Goal: Information Seeking & Learning: Check status

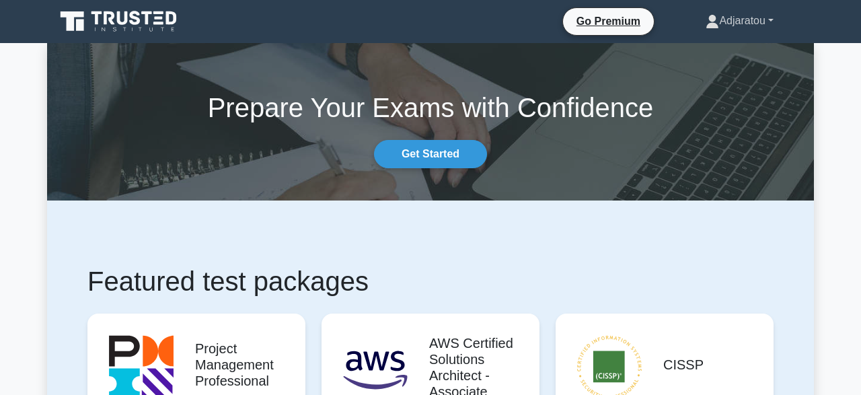
click at [774, 29] on link "Adjaratou" at bounding box center [739, 20] width 132 height 27
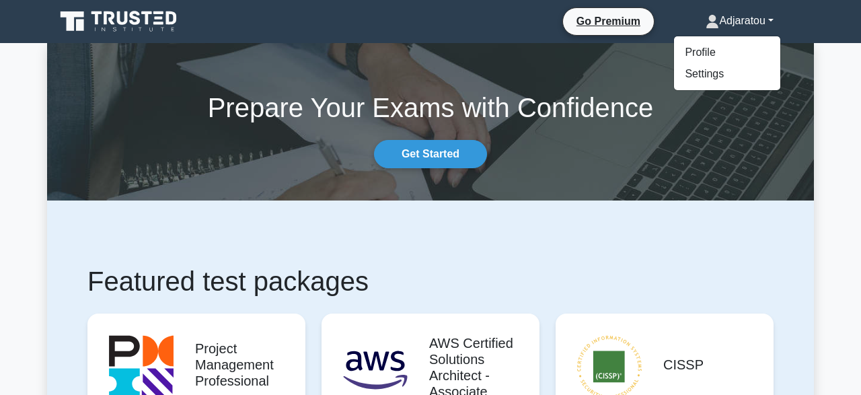
click at [742, 26] on link "Adjaratou" at bounding box center [739, 20] width 132 height 27
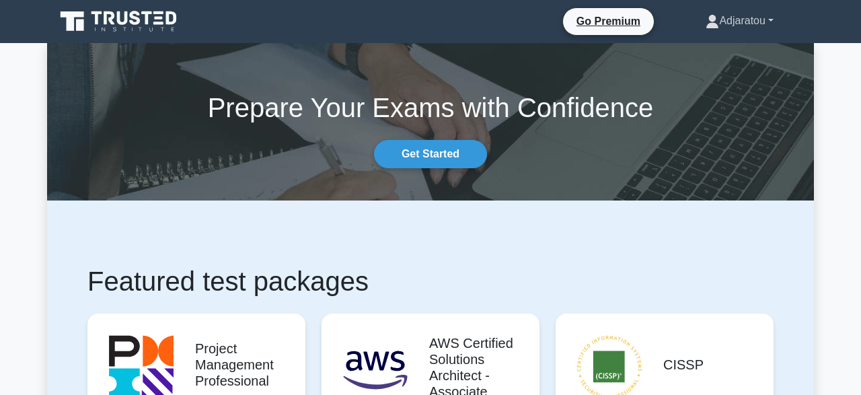
click at [705, 29] on link "Adjaratou" at bounding box center [739, 20] width 132 height 27
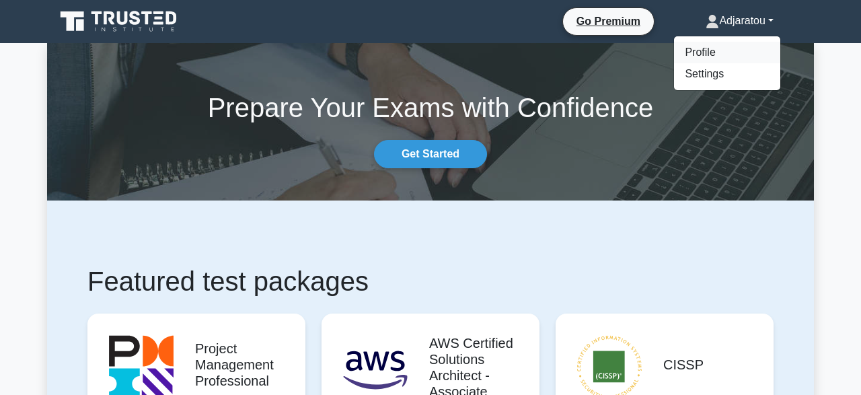
click at [697, 50] on link "Profile" at bounding box center [727, 53] width 106 height 22
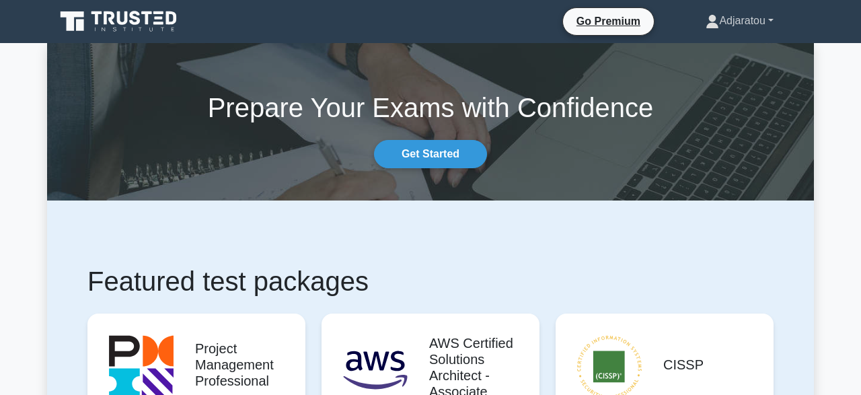
click at [767, 26] on link "Adjaratou" at bounding box center [739, 20] width 132 height 27
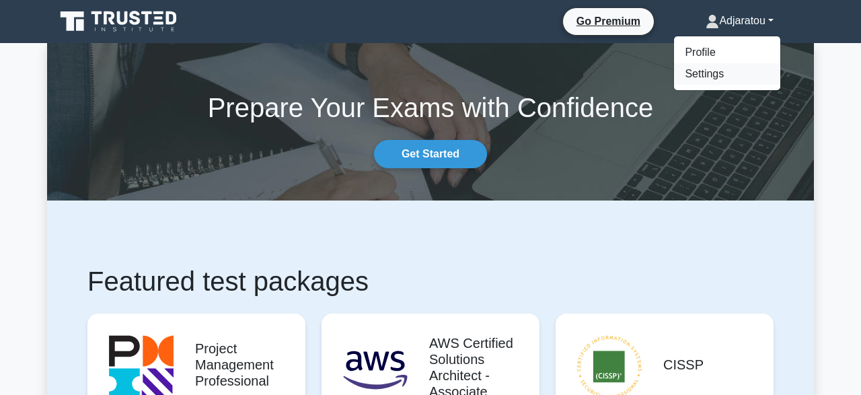
click at [688, 80] on link "Settings" at bounding box center [727, 74] width 106 height 22
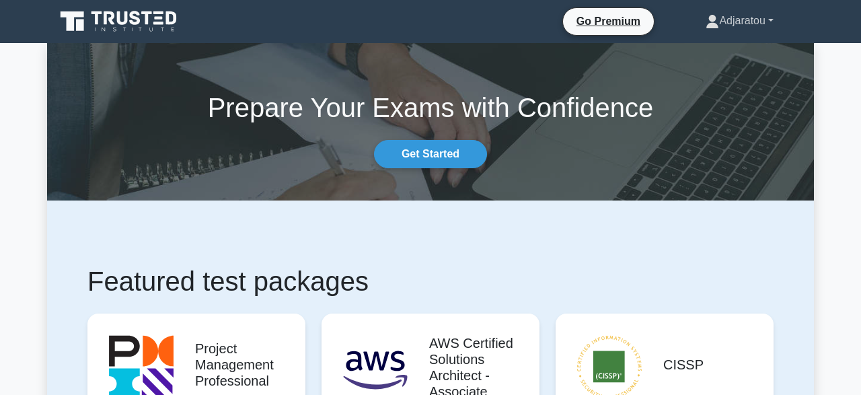
click at [708, 24] on icon at bounding box center [711, 21] width 13 height 13
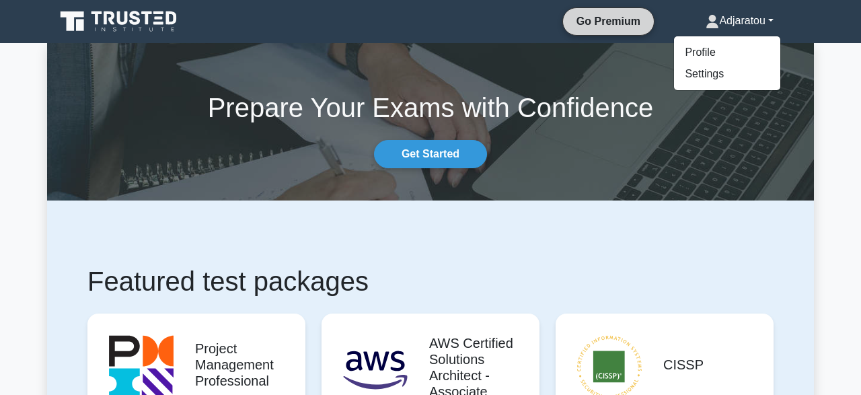
click at [614, 26] on link "Go Premium" at bounding box center [608, 21] width 80 height 17
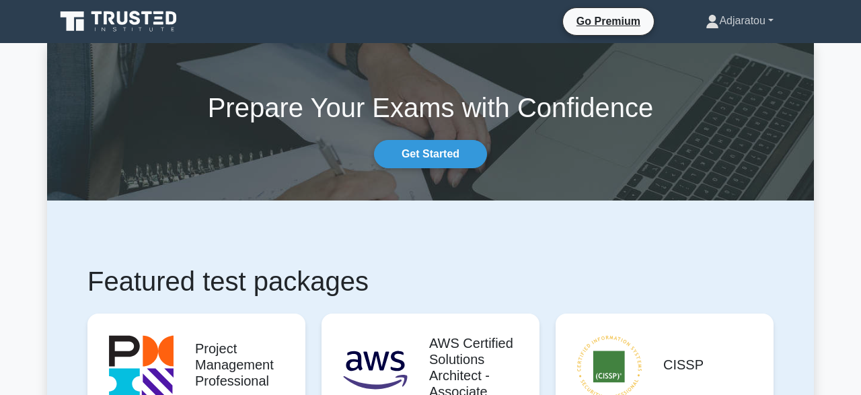
click at [775, 26] on link "Adjaratou" at bounding box center [739, 20] width 132 height 27
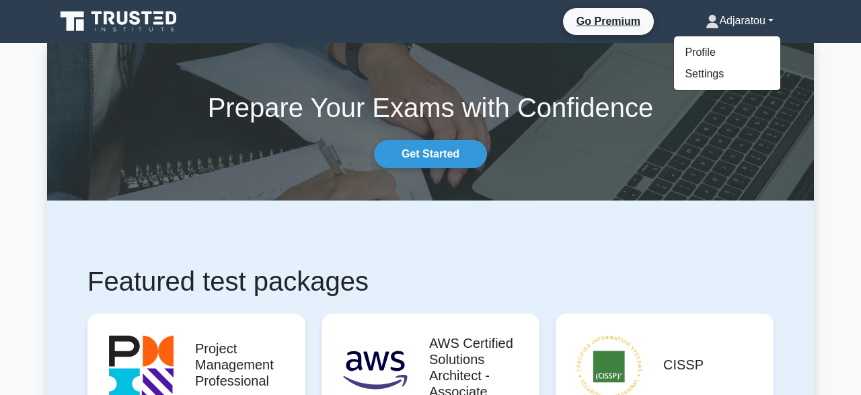
click at [75, 17] on icon at bounding box center [73, 21] width 24 height 20
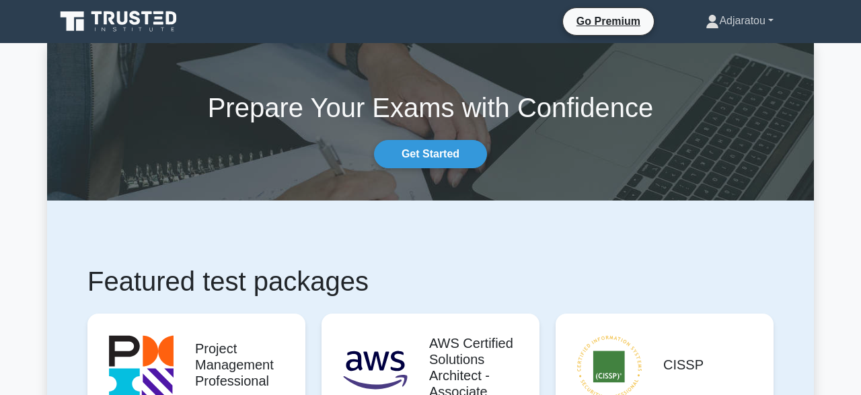
click at [769, 26] on link "Adjaratou" at bounding box center [739, 20] width 132 height 27
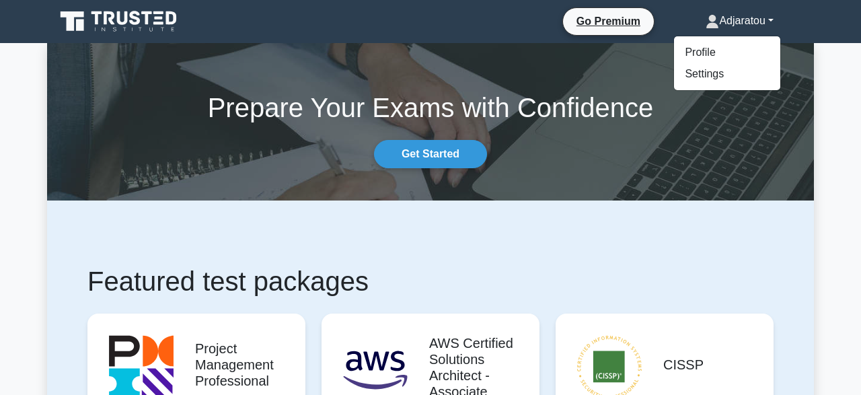
click at [568, 143] on div "Prepare Your Exams with Confidence Get Started" at bounding box center [430, 121] width 783 height 93
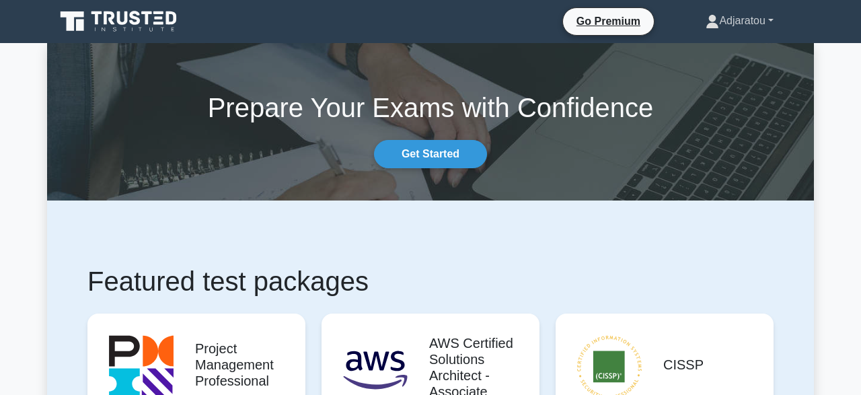
click at [707, 25] on icon at bounding box center [713, 25] width 12 height 5
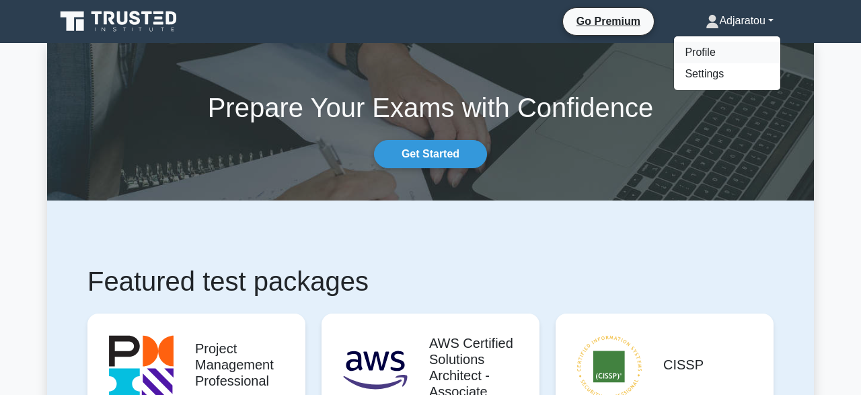
click at [694, 58] on link "Profile" at bounding box center [727, 53] width 106 height 22
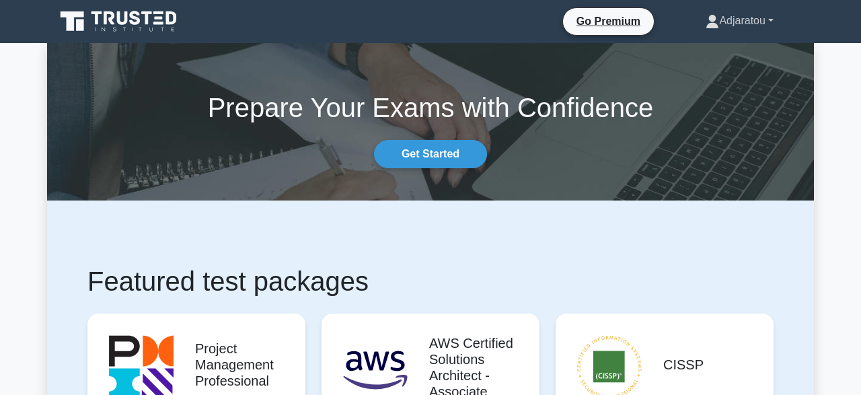
click at [773, 20] on link "Adjaratou" at bounding box center [739, 20] width 132 height 27
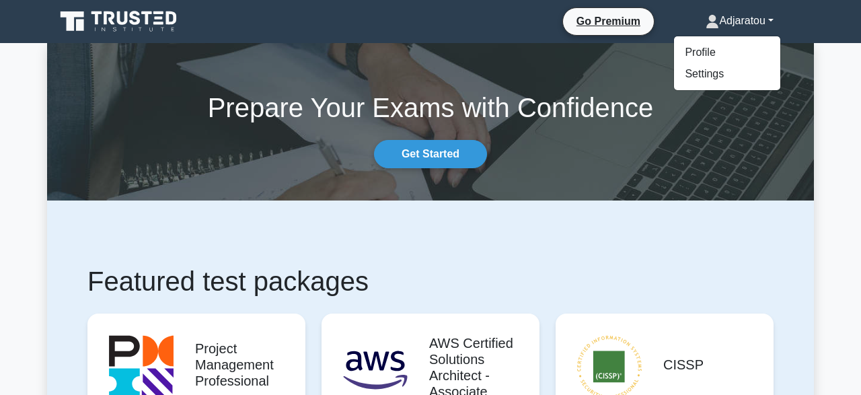
click at [617, 158] on div "Prepare Your Exams with Confidence Get Started" at bounding box center [430, 121] width 783 height 93
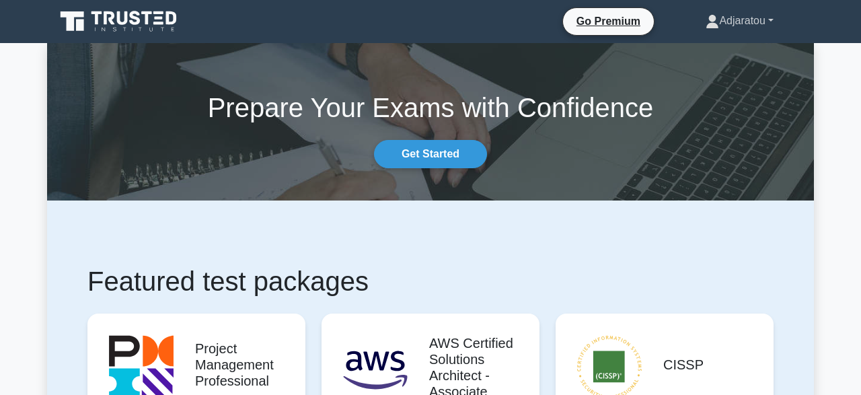
click at [771, 26] on link "Adjaratou" at bounding box center [739, 20] width 132 height 27
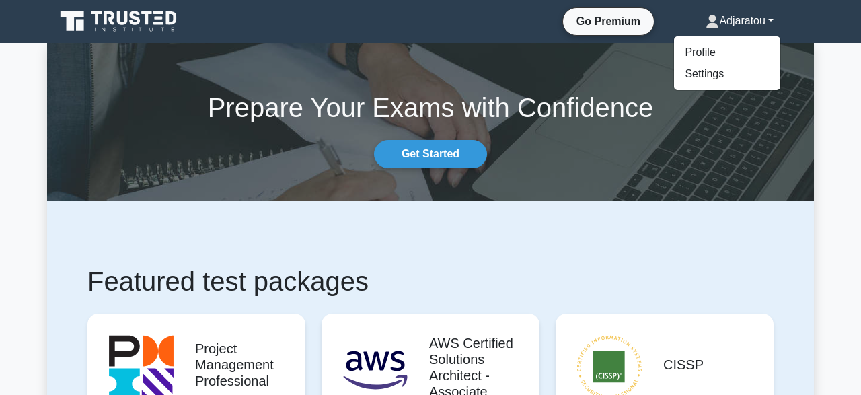
click at [775, 25] on link "Adjaratou" at bounding box center [739, 20] width 132 height 27
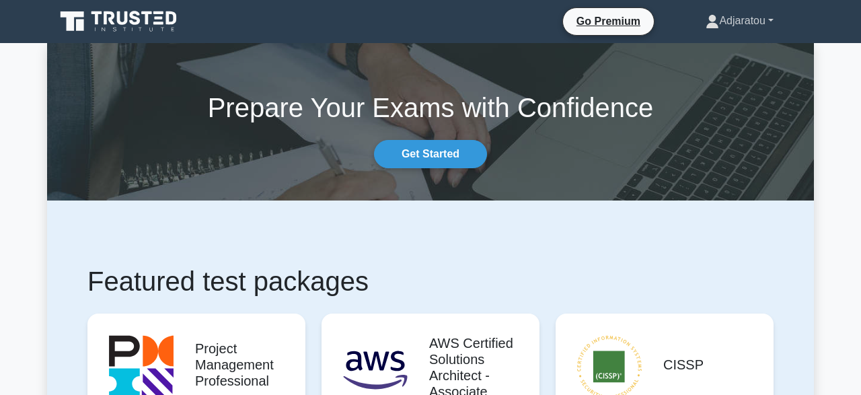
click at [773, 24] on link "Adjaratou" at bounding box center [739, 20] width 132 height 27
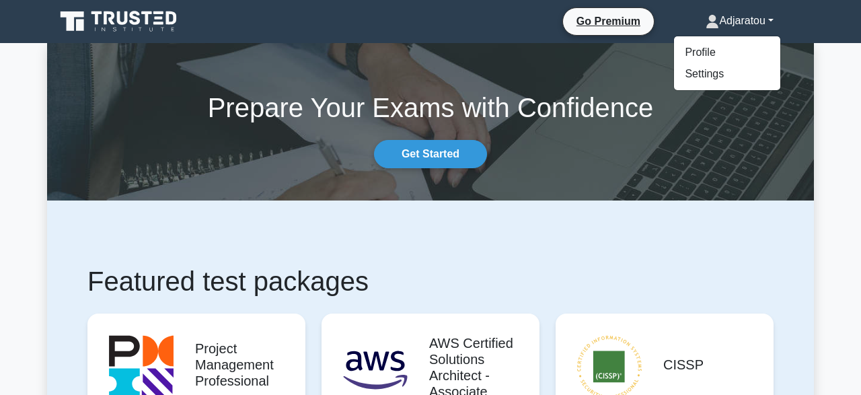
click at [516, 37] on div "Go Premium Adjaratou Profile" at bounding box center [430, 21] width 767 height 32
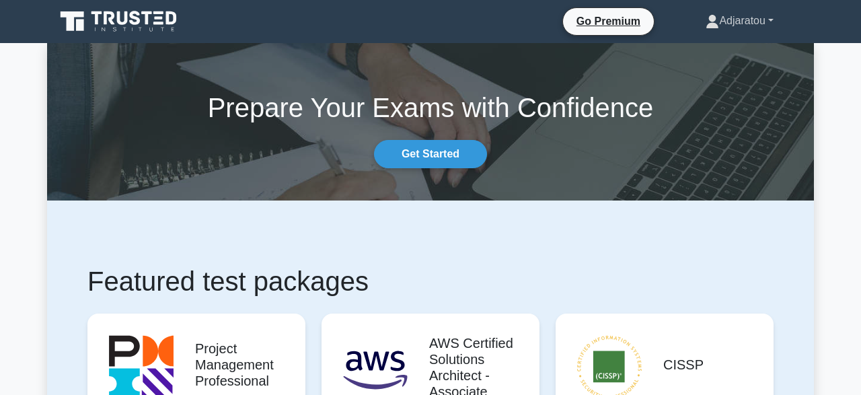
click at [705, 24] on icon at bounding box center [711, 21] width 13 height 13
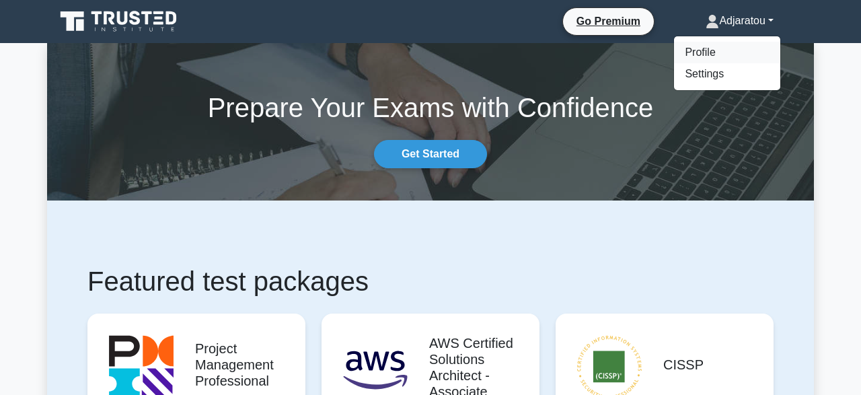
click at [700, 55] on link "Profile" at bounding box center [727, 53] width 106 height 22
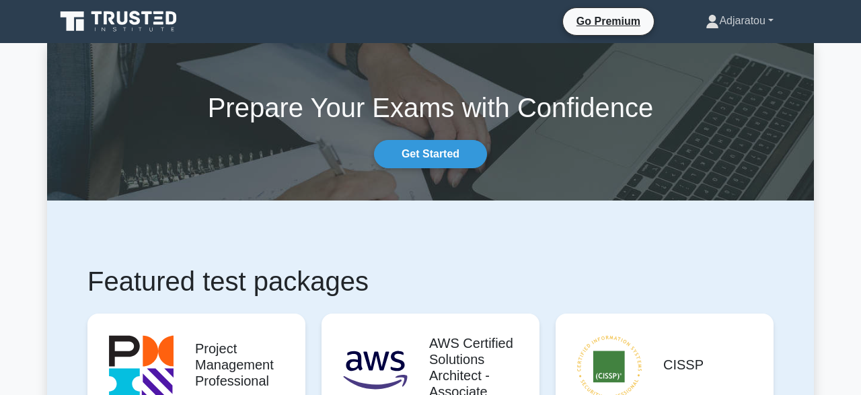
click at [773, 23] on link "Adjaratou" at bounding box center [739, 20] width 132 height 27
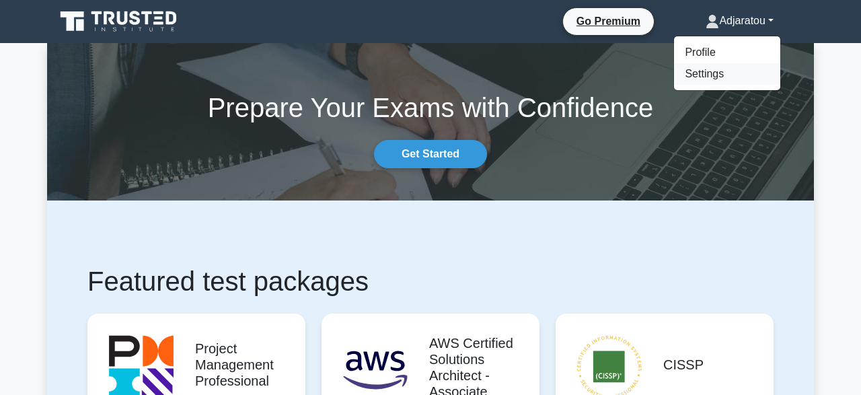
click at [689, 76] on link "Settings" at bounding box center [727, 74] width 106 height 22
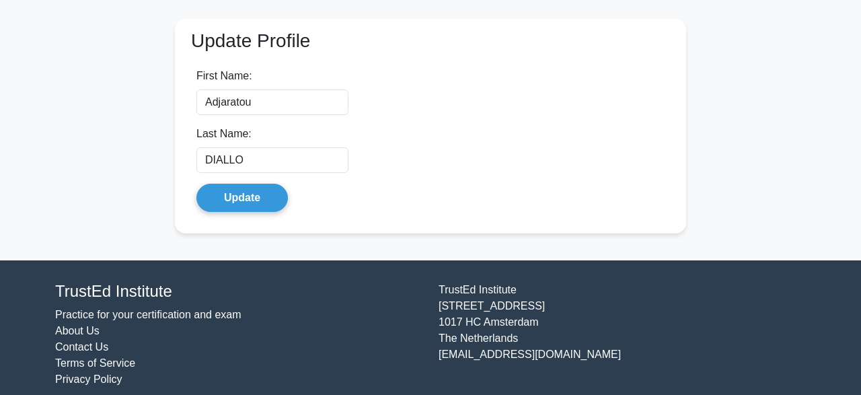
scroll to position [315, 0]
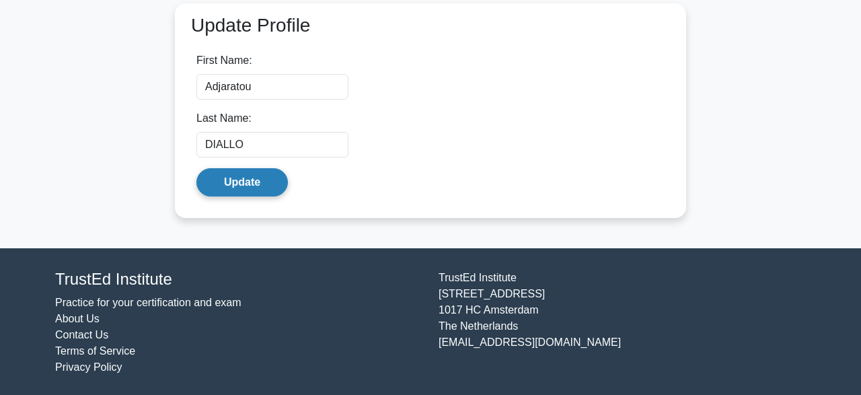
click at [248, 186] on button "Update" at bounding box center [241, 182] width 91 height 28
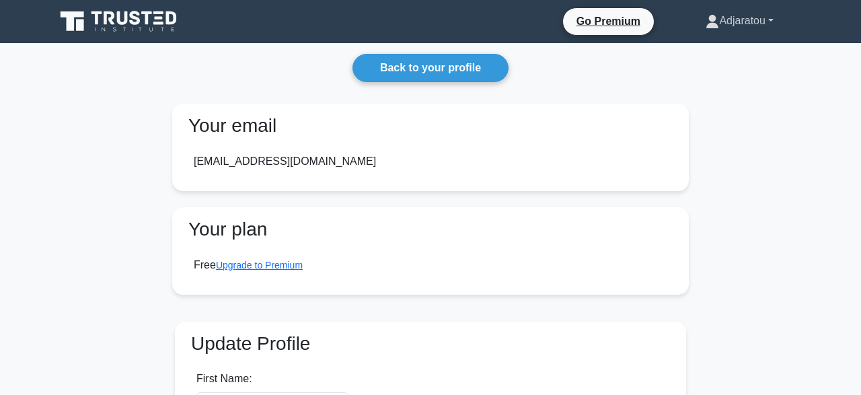
click at [707, 22] on icon at bounding box center [711, 21] width 13 height 13
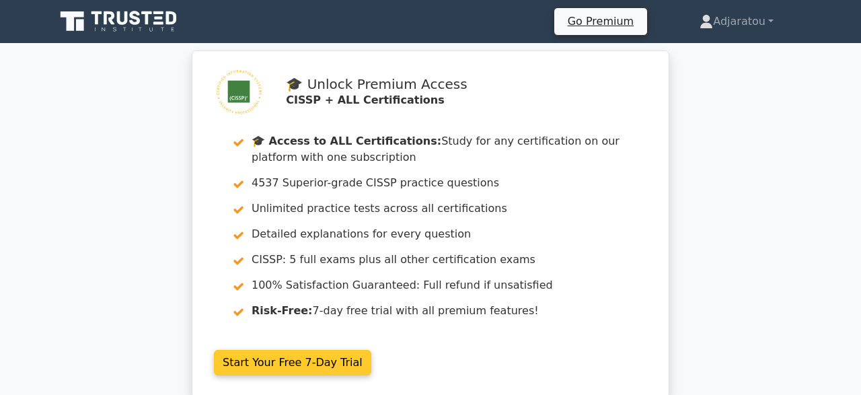
click at [318, 369] on link "Start Your Free 7-Day Trial" at bounding box center [292, 363] width 157 height 26
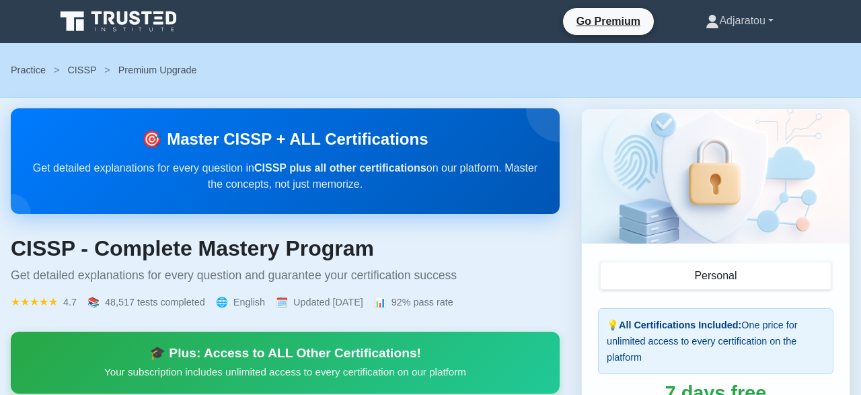
click at [771, 22] on link "Adjaratou" at bounding box center [739, 20] width 132 height 27
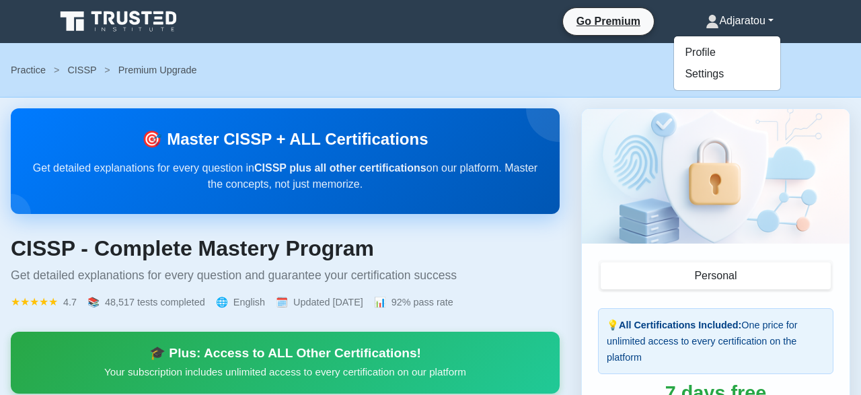
click at [401, 26] on div "Go Premium Adjaratou Profile Settings Profile Settings Go Premium Adjaratou Pro…" at bounding box center [500, 21] width 611 height 28
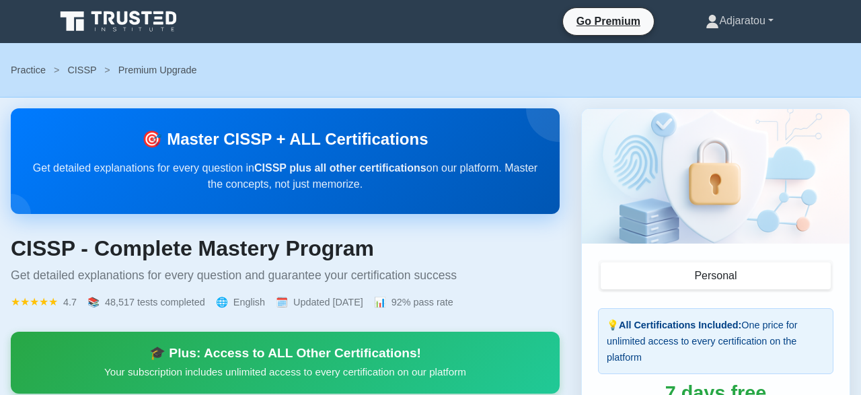
click at [705, 24] on icon at bounding box center [711, 21] width 13 height 13
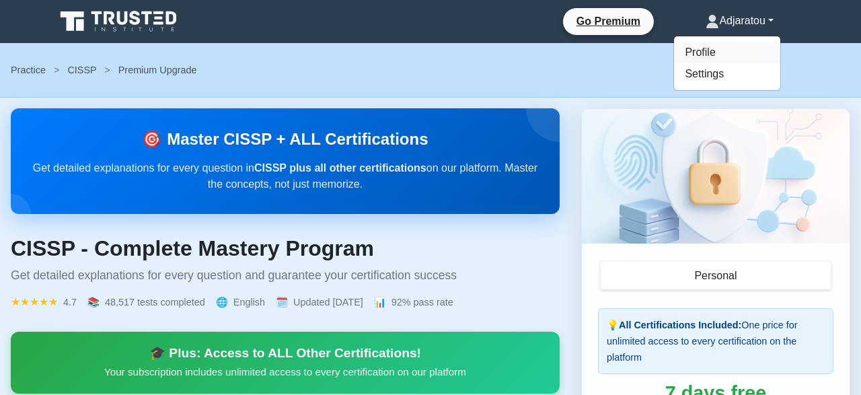
click at [690, 54] on link "Profile" at bounding box center [727, 53] width 106 height 22
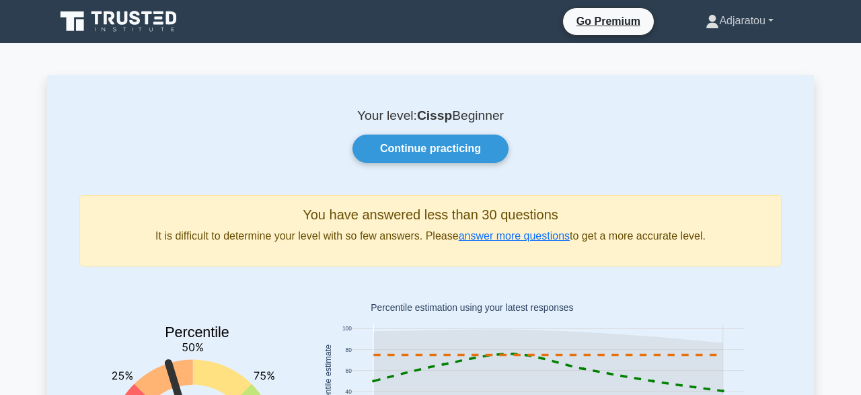
click at [769, 30] on link "Adjaratou" at bounding box center [739, 20] width 132 height 27
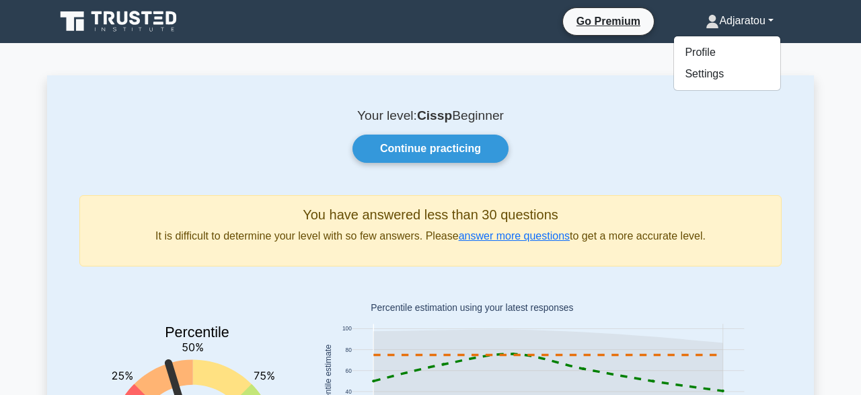
click at [743, 24] on link "Adjaratou" at bounding box center [739, 20] width 132 height 27
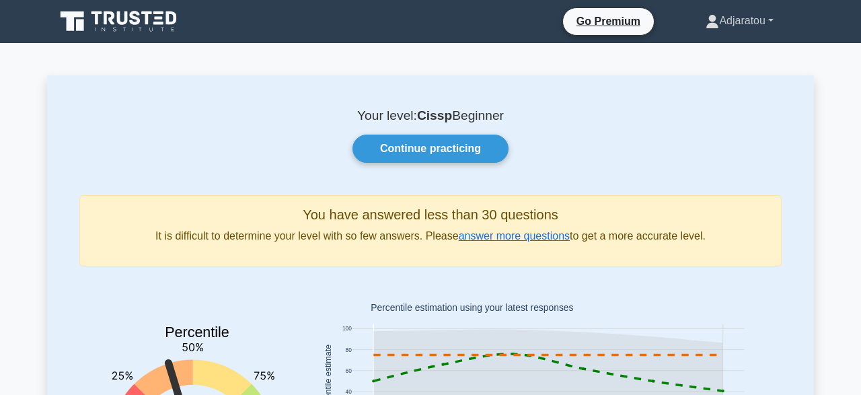
click at [743, 24] on link "Adjaratou" at bounding box center [739, 20] width 132 height 27
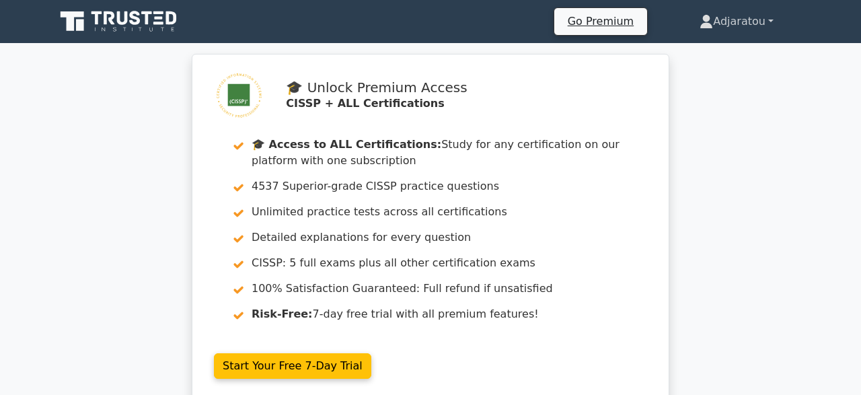
click at [777, 24] on link "Adjaratou" at bounding box center [736, 21] width 139 height 27
click at [773, 22] on link "Adjaratou" at bounding box center [736, 21] width 139 height 27
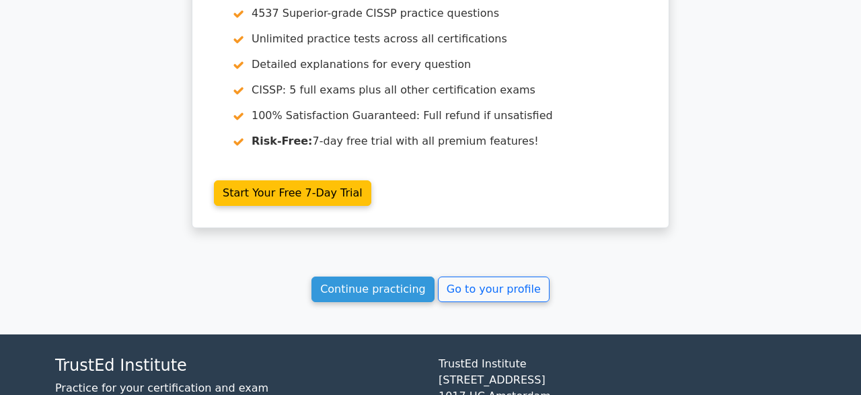
scroll to position [2107, 0]
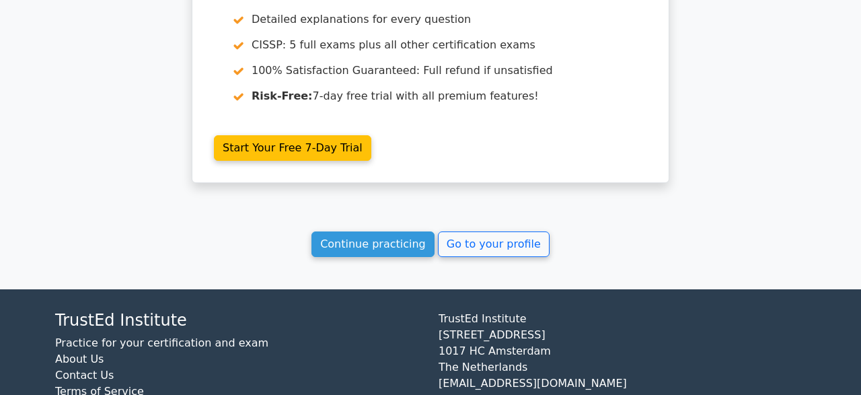
click at [176, 336] on link "Practice for your certification and exam" at bounding box center [161, 342] width 213 height 13
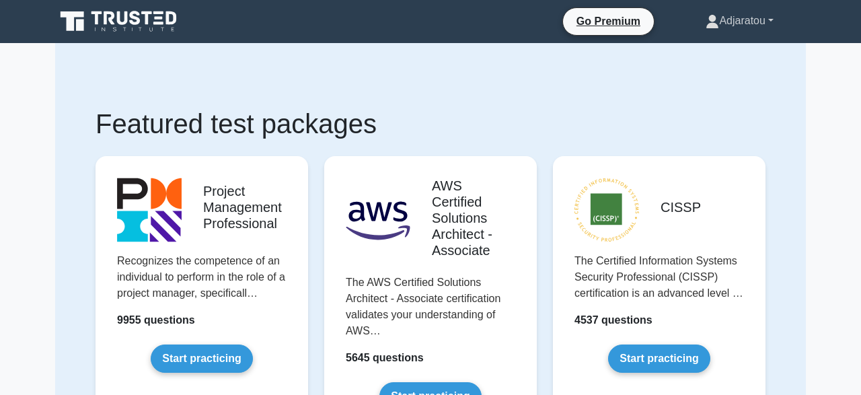
click at [775, 27] on link "Adjaratou" at bounding box center [739, 20] width 132 height 27
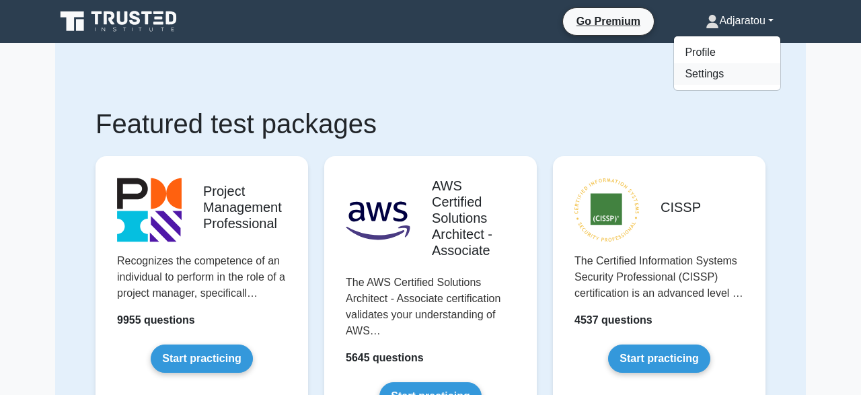
click at [707, 73] on link "Settings" at bounding box center [727, 74] width 106 height 22
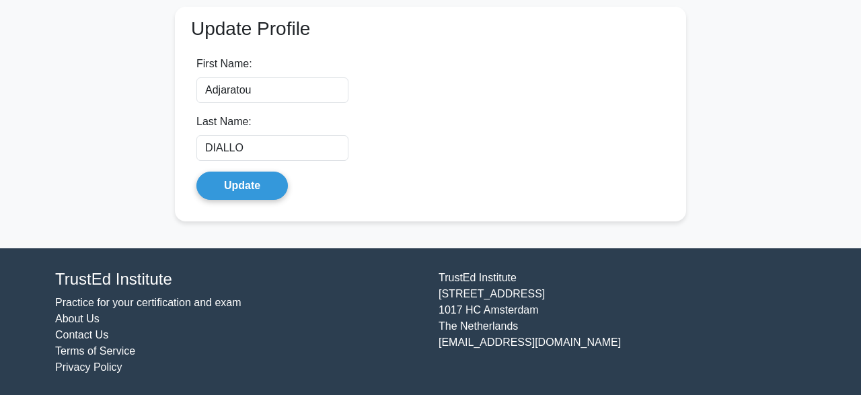
scroll to position [315, 0]
click at [93, 375] on div "TrustEd Institute Practice for your certification and exam About Us Contact Us …" at bounding box center [430, 322] width 767 height 116
click at [92, 371] on link "Privacy Policy" at bounding box center [88, 366] width 67 height 11
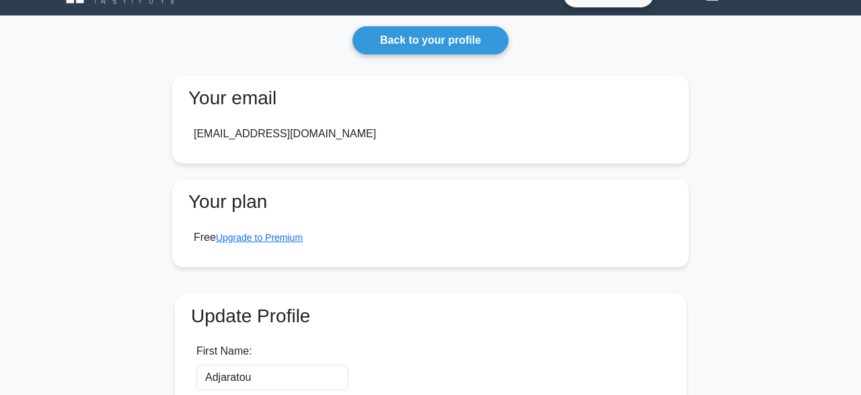
scroll to position [0, 0]
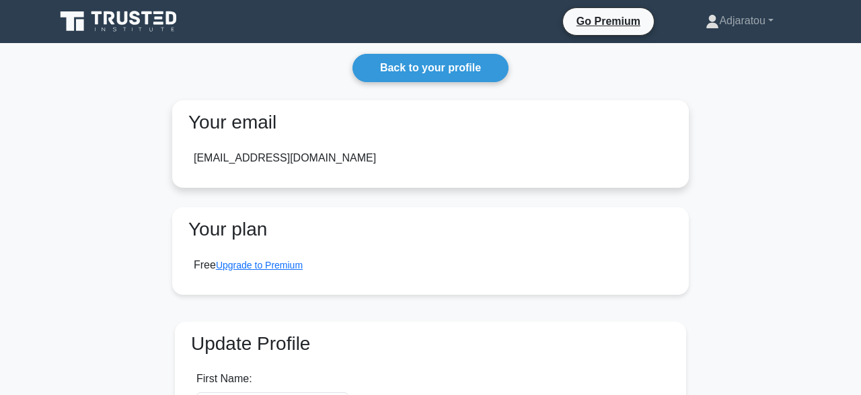
drag, startPoint x: 194, startPoint y: 161, endPoint x: 391, endPoint y: 146, distance: 197.6
click at [391, 146] on div "[EMAIL_ADDRESS][DOMAIN_NAME]" at bounding box center [430, 158] width 495 height 38
click at [270, 149] on div "[EMAIL_ADDRESS][DOMAIN_NAME]" at bounding box center [430, 158] width 495 height 38
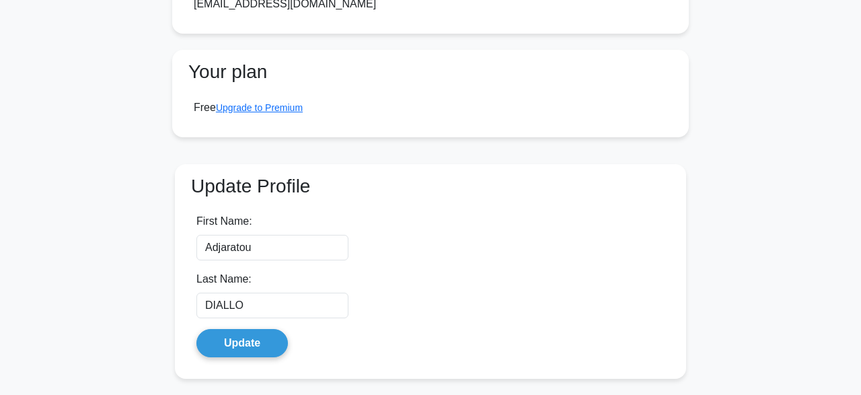
scroll to position [210, 0]
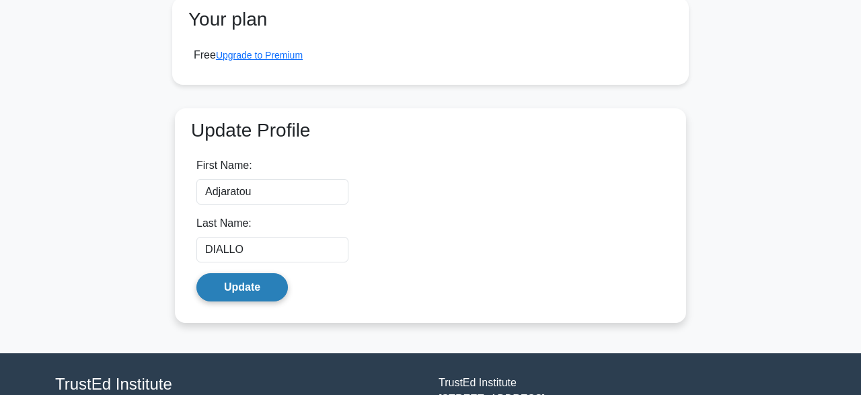
click at [231, 287] on button "Update" at bounding box center [241, 287] width 91 height 28
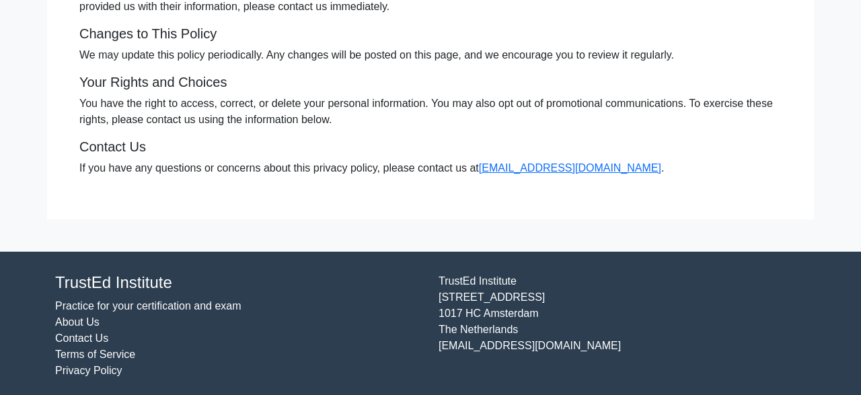
scroll to position [642, 0]
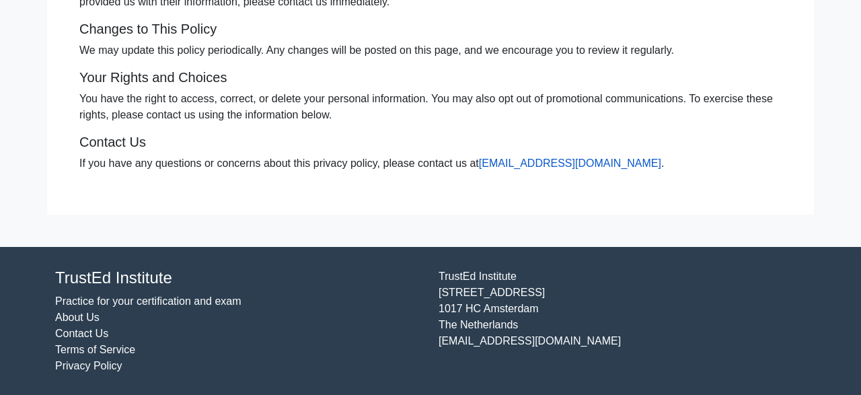
click at [533, 167] on link "[EMAIL_ADDRESS][DOMAIN_NAME]" at bounding box center [570, 162] width 182 height 11
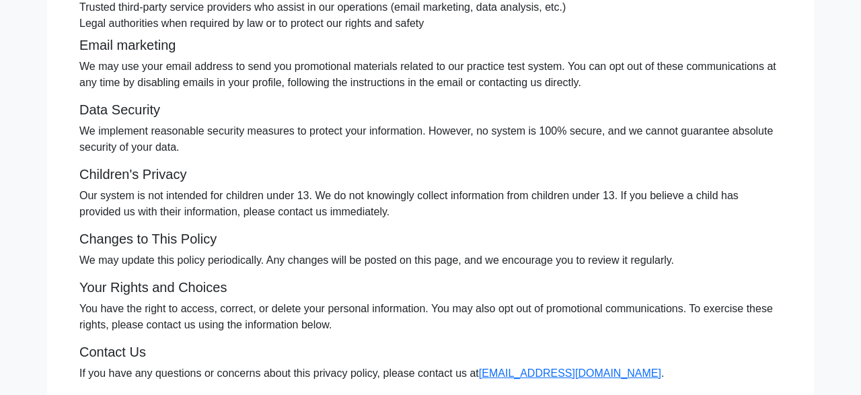
scroll to position [153, 0]
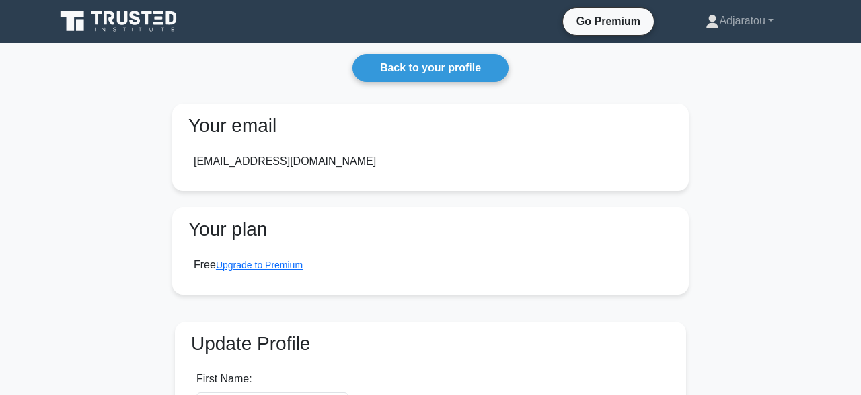
drag, startPoint x: 323, startPoint y: 158, endPoint x: 158, endPoint y: 147, distance: 165.8
click at [158, 147] on main "Back to your profile Your email [EMAIL_ADDRESS][DOMAIN_NAME] Your plan Free Upg…" at bounding box center [430, 303] width 861 height 520
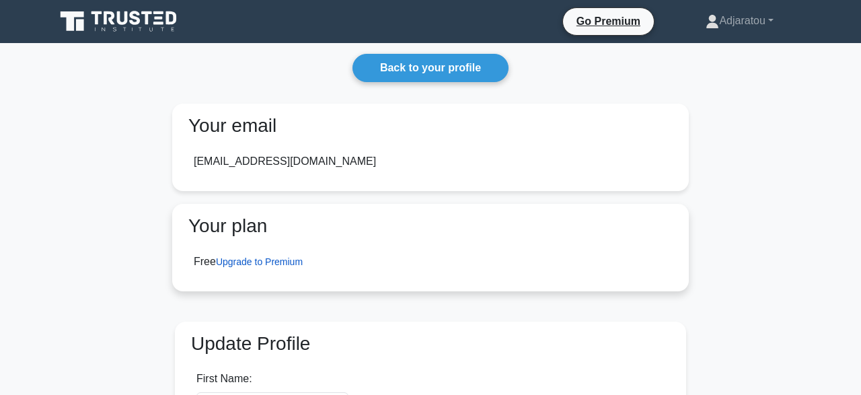
click at [263, 263] on link "Upgrade to Premium" at bounding box center [259, 261] width 87 height 11
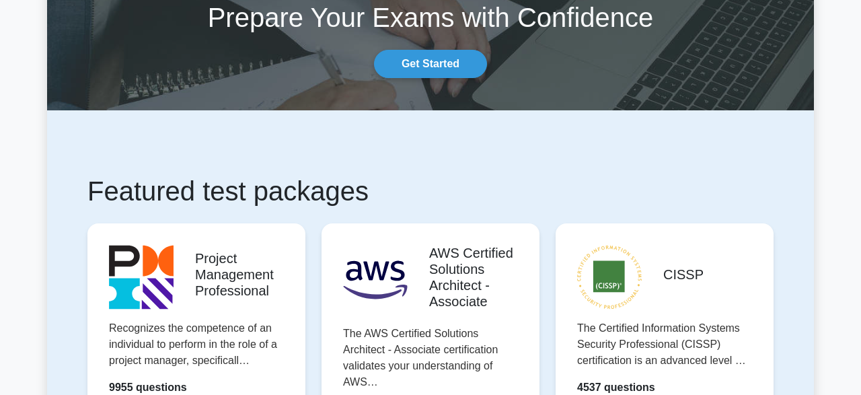
scroll to position [210, 0]
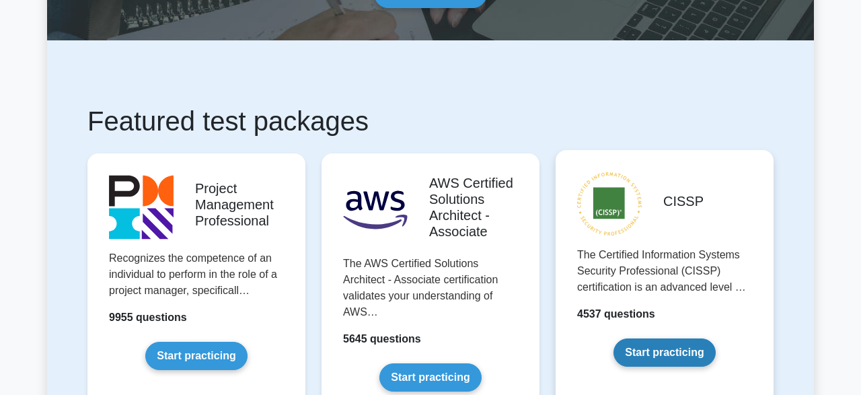
click at [662, 354] on link "Start practicing" at bounding box center [664, 352] width 102 height 28
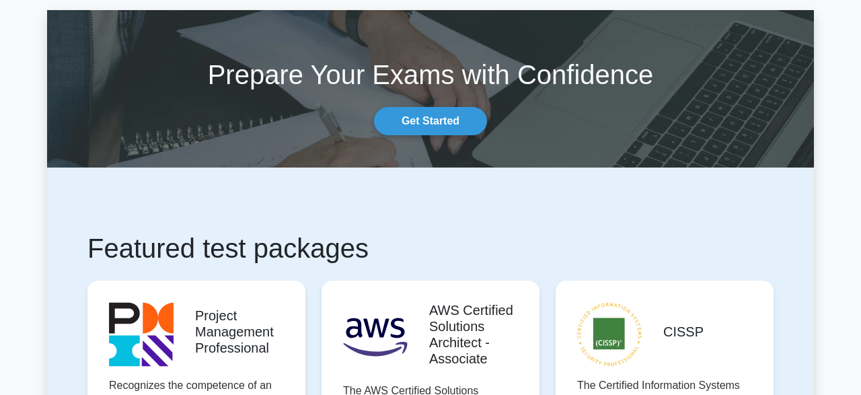
scroll to position [0, 0]
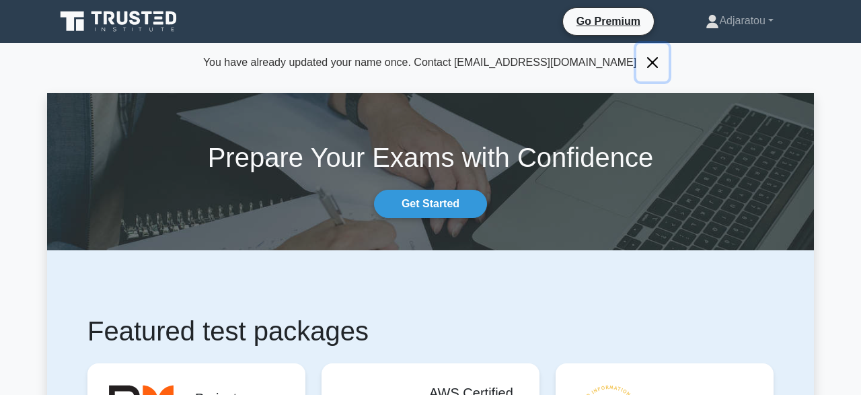
click at [636, 65] on button "Close" at bounding box center [652, 63] width 32 height 38
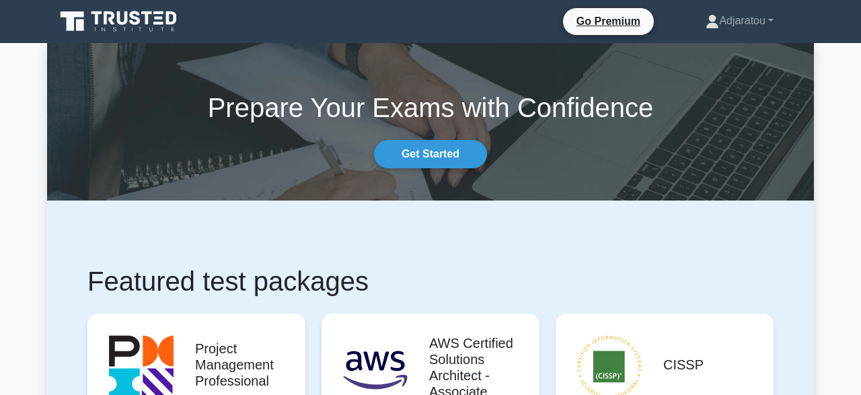
click at [588, 63] on section "Prepare Your Exams with Confidence Get Started" at bounding box center [430, 121] width 767 height 157
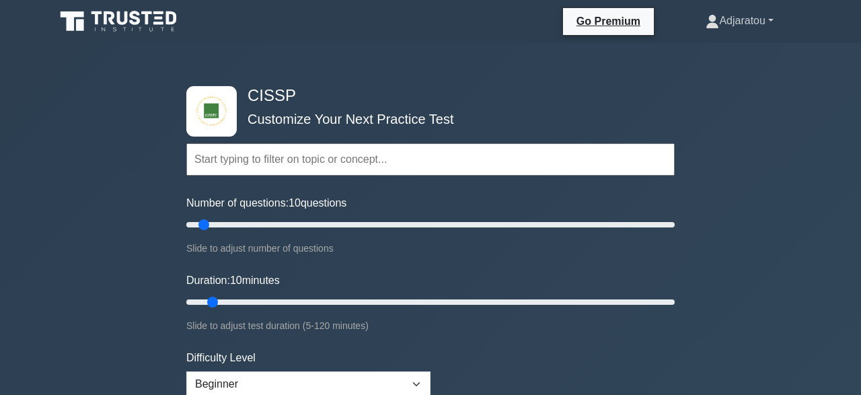
click at [773, 22] on link "Adjaratou" at bounding box center [739, 20] width 132 height 27
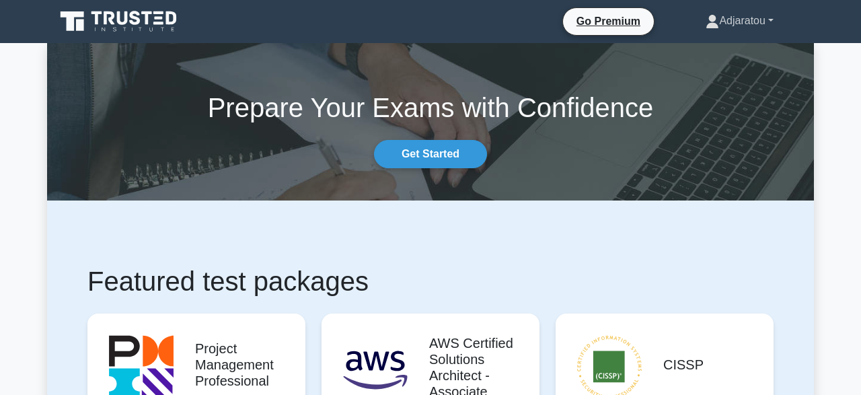
click at [773, 26] on link "Adjaratou" at bounding box center [739, 20] width 132 height 27
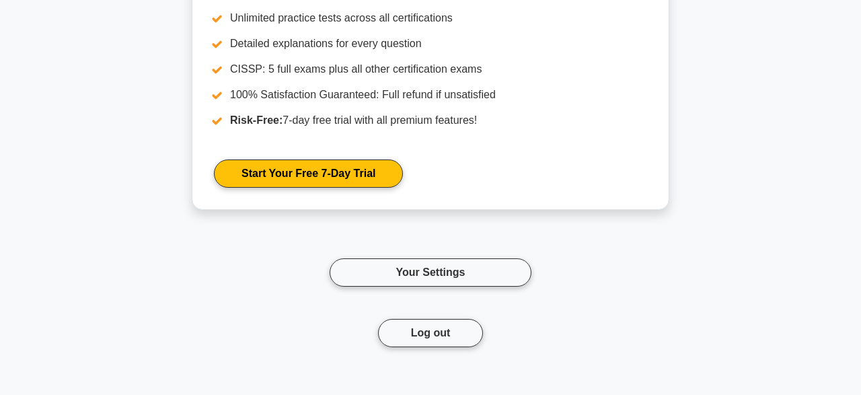
scroll to position [1469, 0]
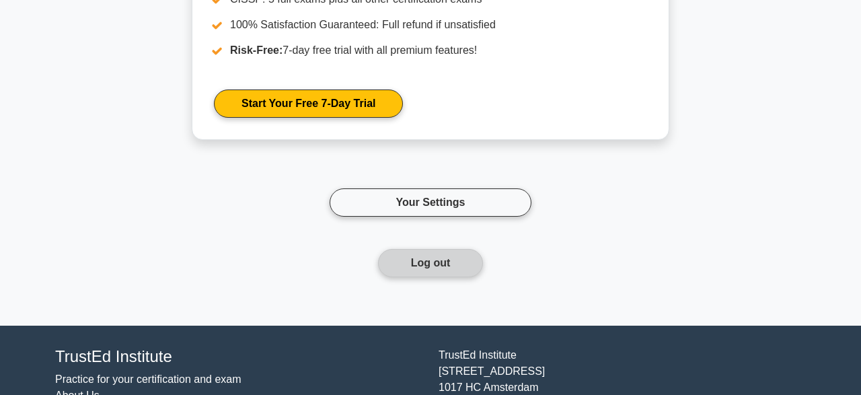
click at [433, 258] on button "Log out" at bounding box center [431, 263] width 106 height 28
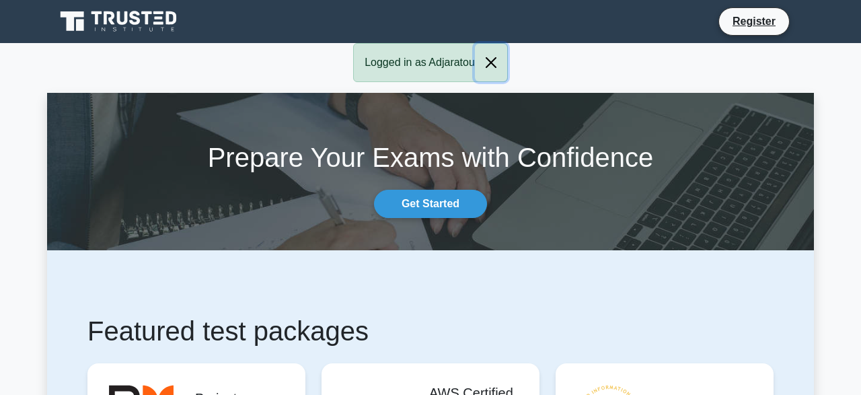
click at [492, 63] on button "Close" at bounding box center [491, 63] width 32 height 38
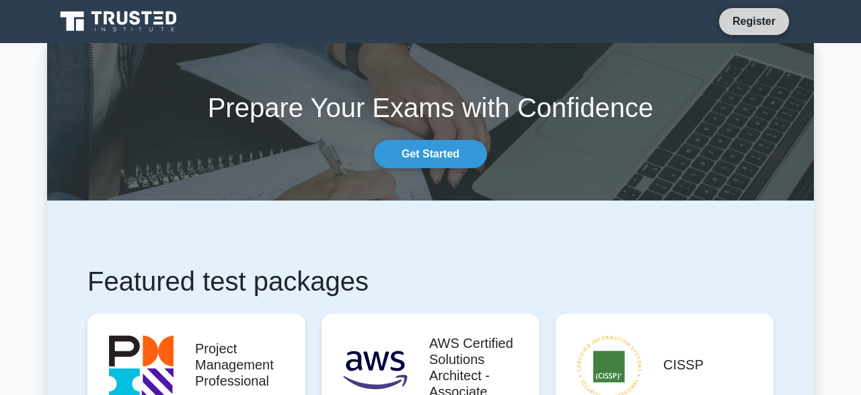
click at [741, 25] on link "Register" at bounding box center [753, 21] width 59 height 17
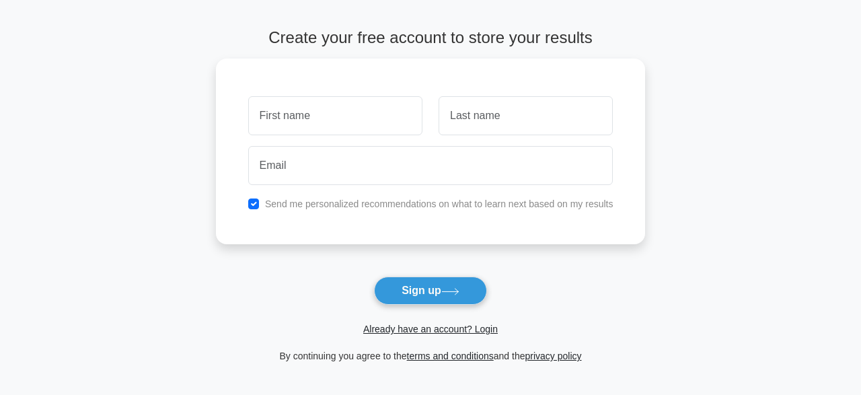
scroll to position [70, 0]
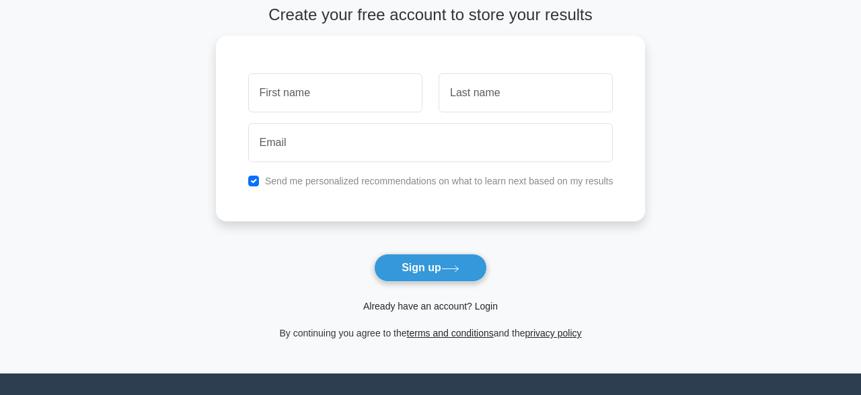
click at [447, 305] on link "Already have an account? Login" at bounding box center [430, 306] width 134 height 11
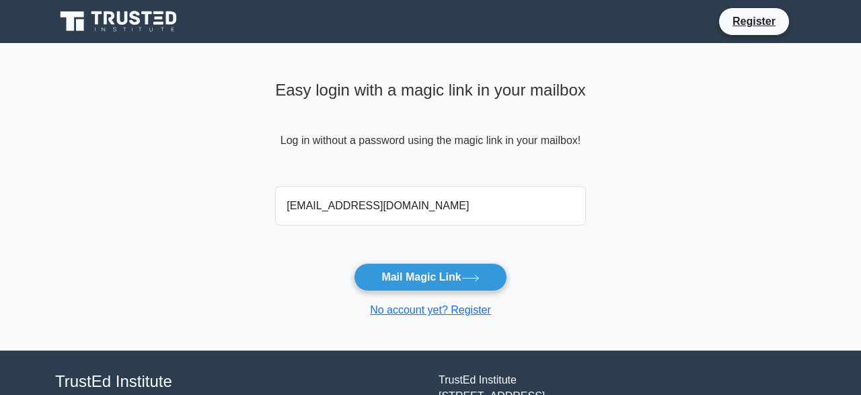
type input "[EMAIL_ADDRESS][DOMAIN_NAME]"
click at [354, 263] on button "Mail Magic Link" at bounding box center [430, 277] width 153 height 28
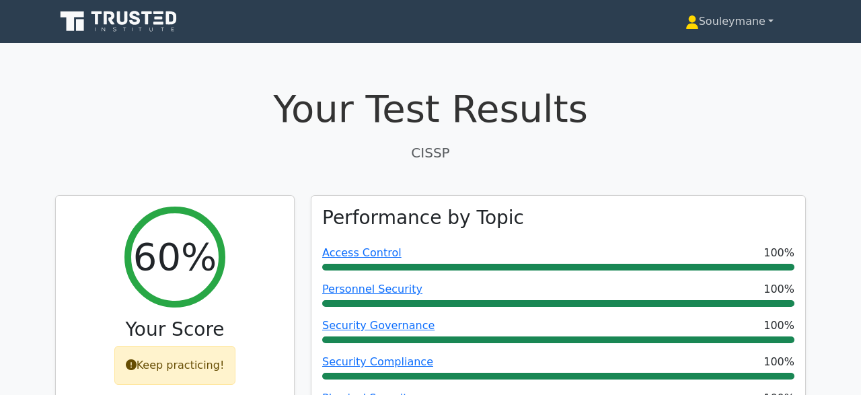
click at [771, 28] on link "Souleymane" at bounding box center [729, 21] width 153 height 27
click at [766, 17] on link "Souleymane" at bounding box center [729, 21] width 153 height 27
click at [768, 25] on link "Souleymane" at bounding box center [729, 21] width 153 height 27
click at [767, 23] on link "Souleymane" at bounding box center [729, 21] width 153 height 27
click at [770, 20] on link "Souleymane" at bounding box center [729, 21] width 153 height 27
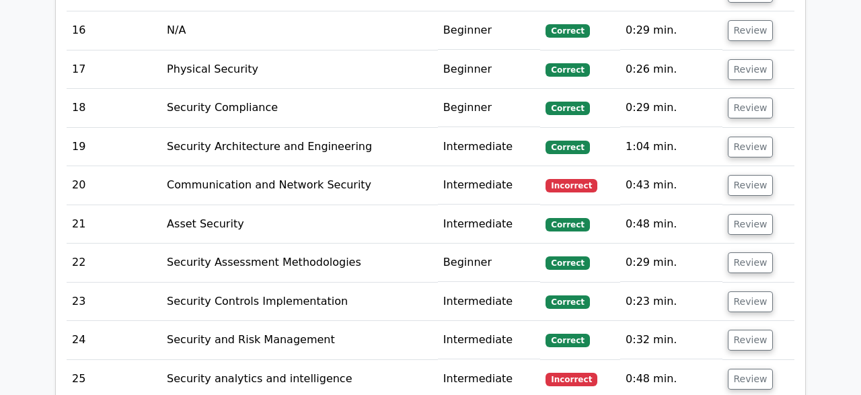
scroll to position [2592, 0]
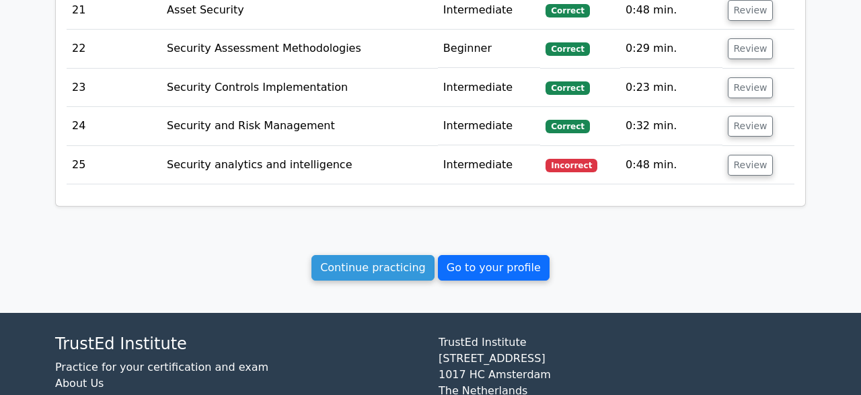
click at [478, 255] on link "Go to your profile" at bounding box center [494, 268] width 112 height 26
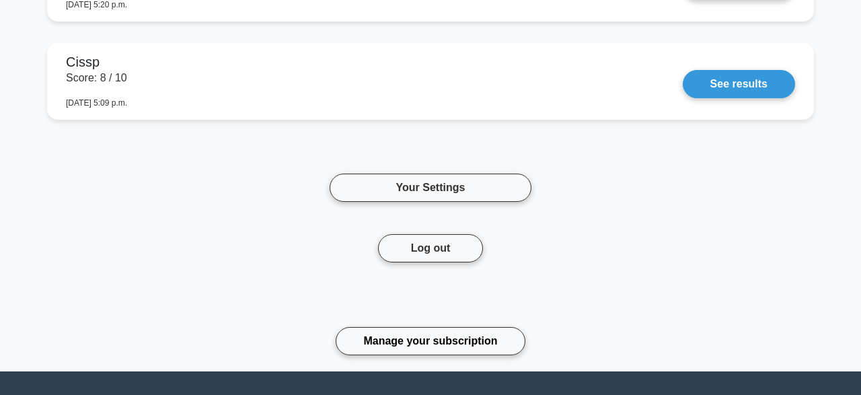
scroll to position [3776, 0]
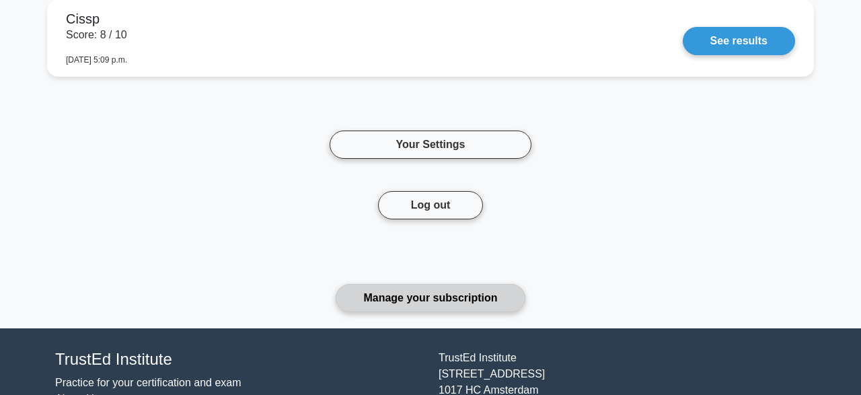
click at [467, 293] on link "Manage your subscription" at bounding box center [430, 298] width 189 height 28
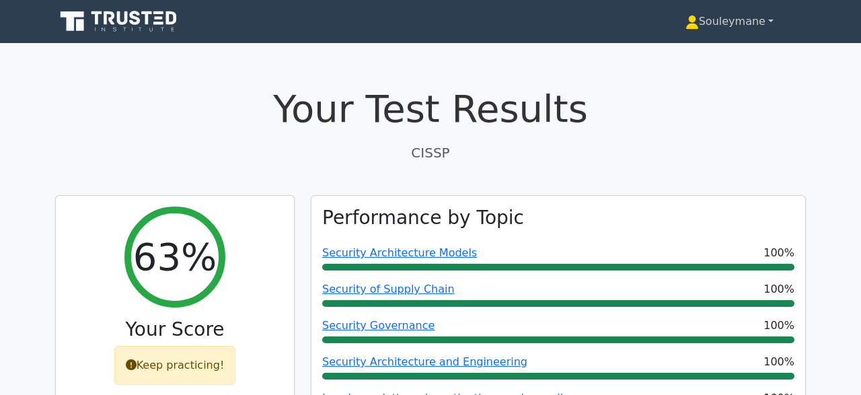
click at [771, 24] on link "Souleymane" at bounding box center [729, 21] width 153 height 27
click at [769, 21] on link "Souleymane" at bounding box center [729, 21] width 153 height 27
click at [690, 23] on icon at bounding box center [691, 18] width 7 height 7
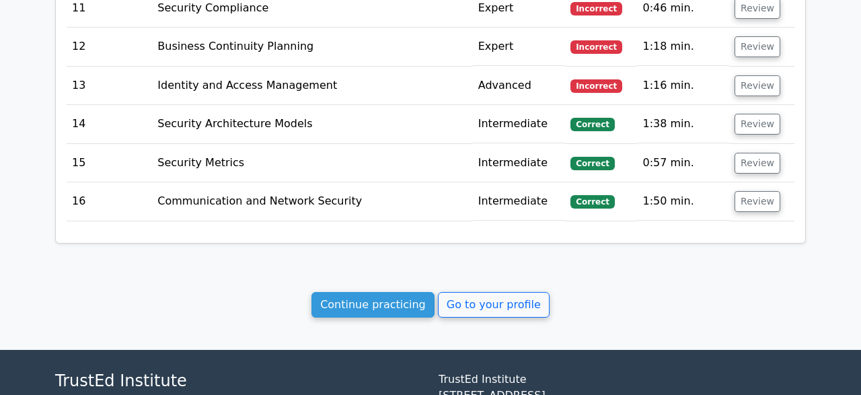
scroll to position [1855, 0]
click at [366, 292] on link "Continue practicing" at bounding box center [372, 305] width 123 height 26
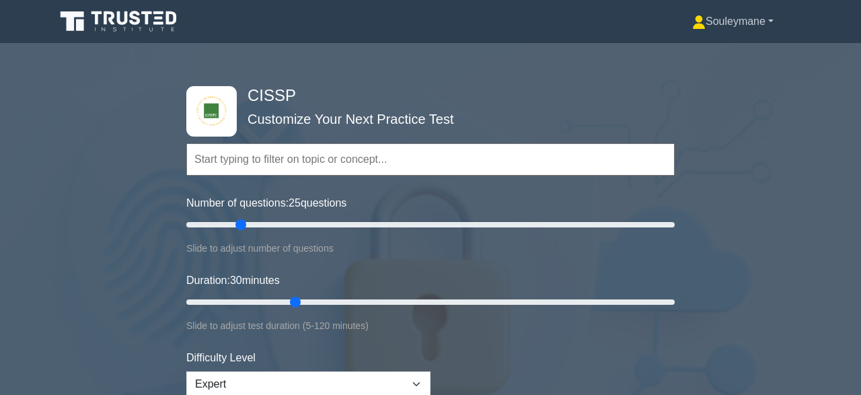
click at [773, 25] on link "Souleymane" at bounding box center [733, 21] width 146 height 27
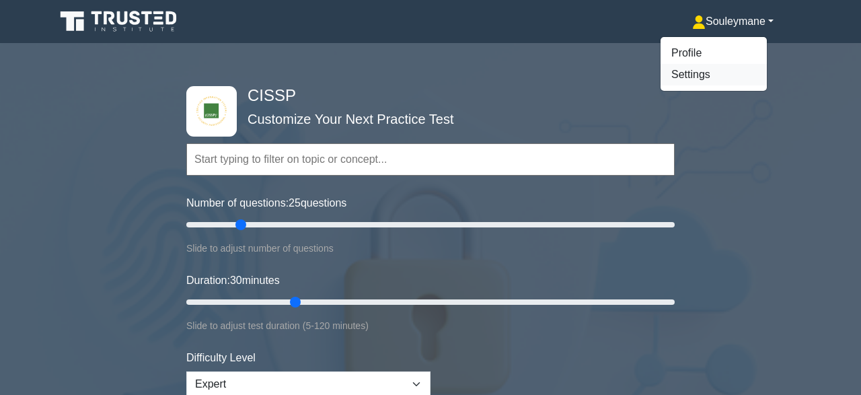
click at [685, 83] on link "Settings" at bounding box center [713, 75] width 106 height 22
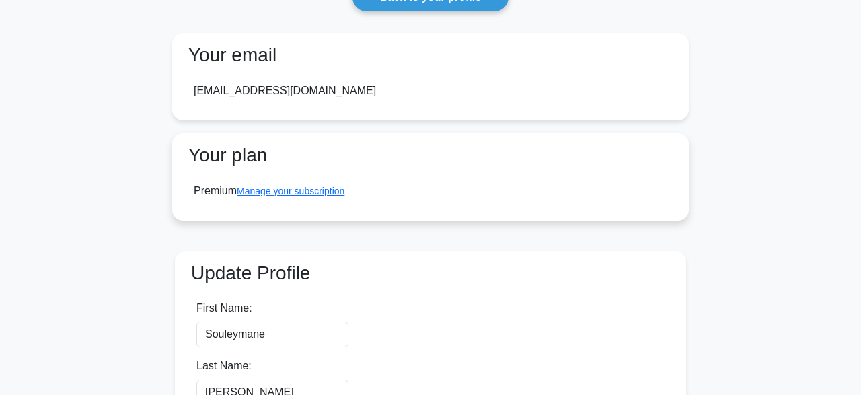
scroll to position [70, 0]
click at [287, 193] on link "Manage your subscription" at bounding box center [291, 191] width 108 height 11
